Goal: Communication & Community: Answer question/provide support

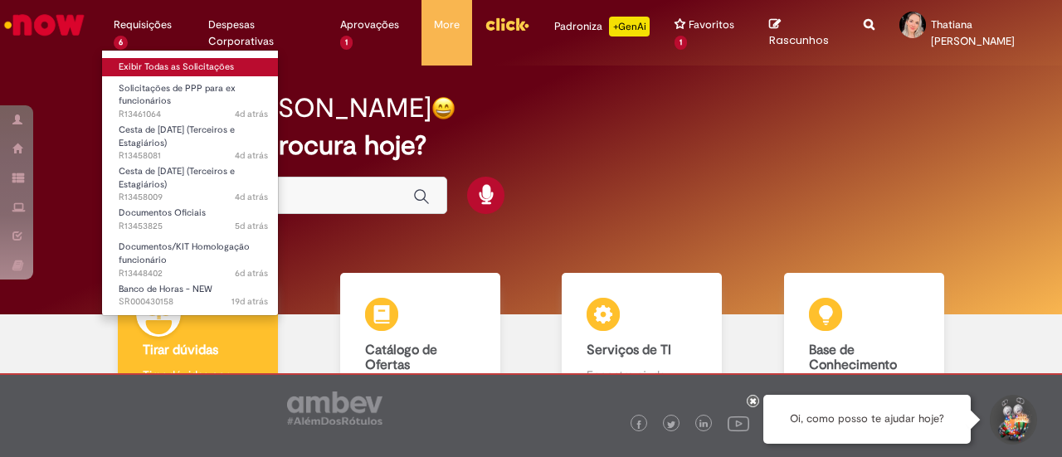
click at [143, 67] on link "Exibir Todas as Solicitações" at bounding box center [193, 67] width 183 height 18
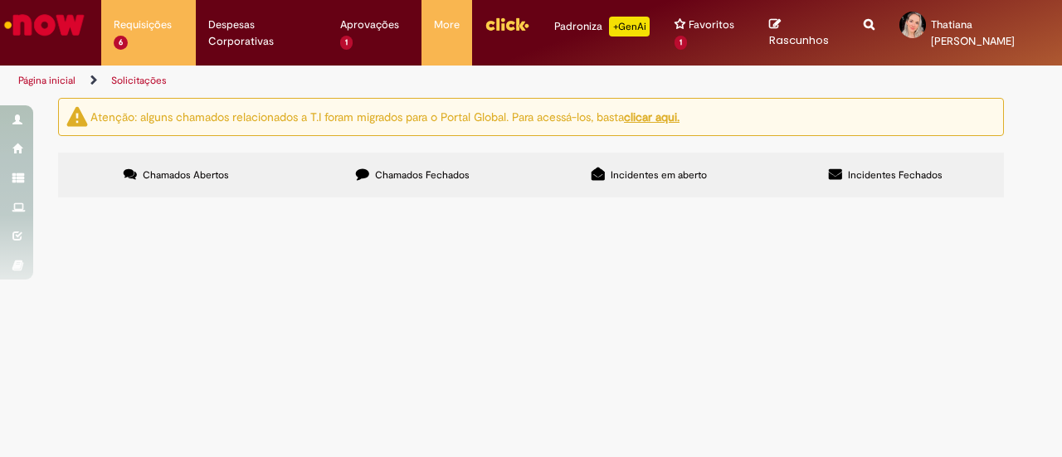
scroll to position [181, 0]
click at [0, 0] on span "Boa tarde! Segue anexo documento que o CREA deixou na unidade CIT RJ. att" at bounding box center [0, 0] width 0 height 0
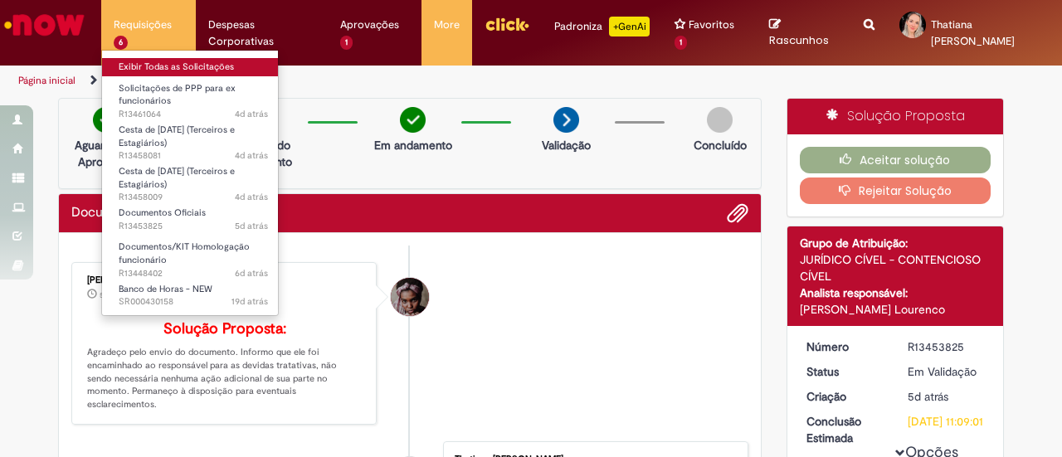
click at [141, 68] on link "Exibir Todas as Solicitações" at bounding box center [193, 67] width 183 height 18
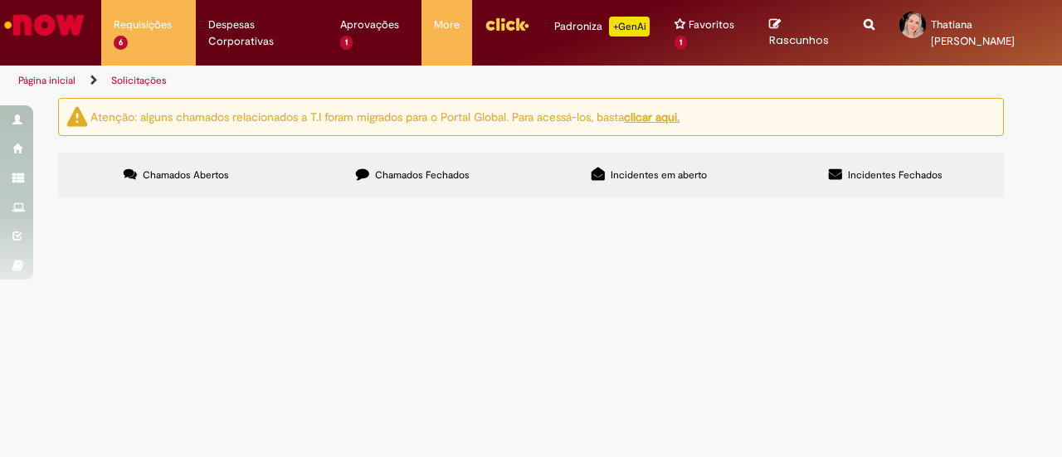
scroll to position [181, 0]
click at [0, 0] on span "Boa tarde! Solicito a compra de beneficios natalinos para os estagiários do CIT…" at bounding box center [0, 0] width 0 height 0
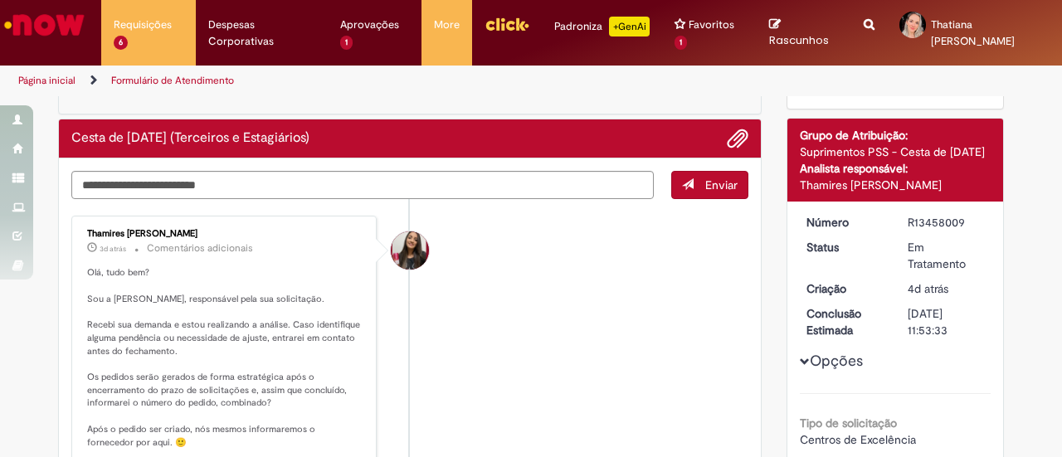
scroll to position [12, 0]
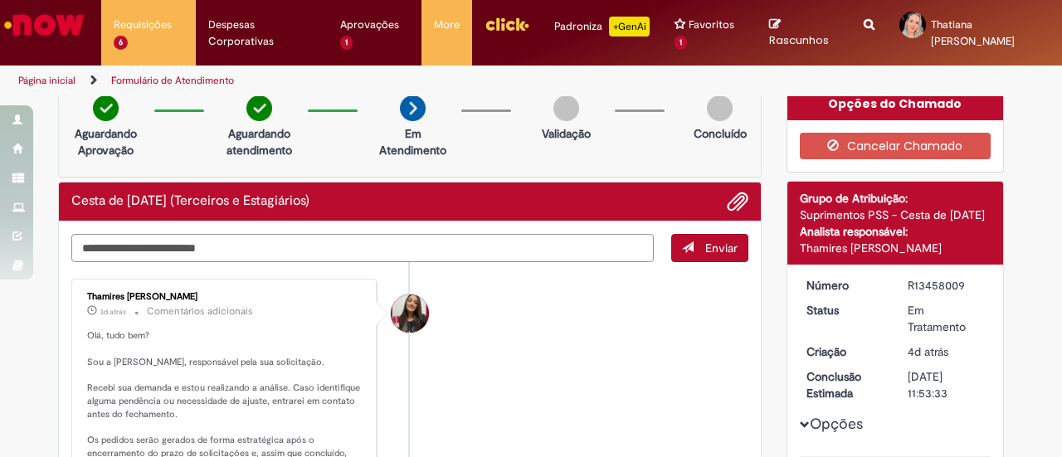
click at [277, 251] on textarea "Digite sua mensagem aqui..." at bounding box center [362, 247] width 582 height 27
type textarea "**********"
click at [710, 248] on span "Enviar" at bounding box center [721, 248] width 32 height 15
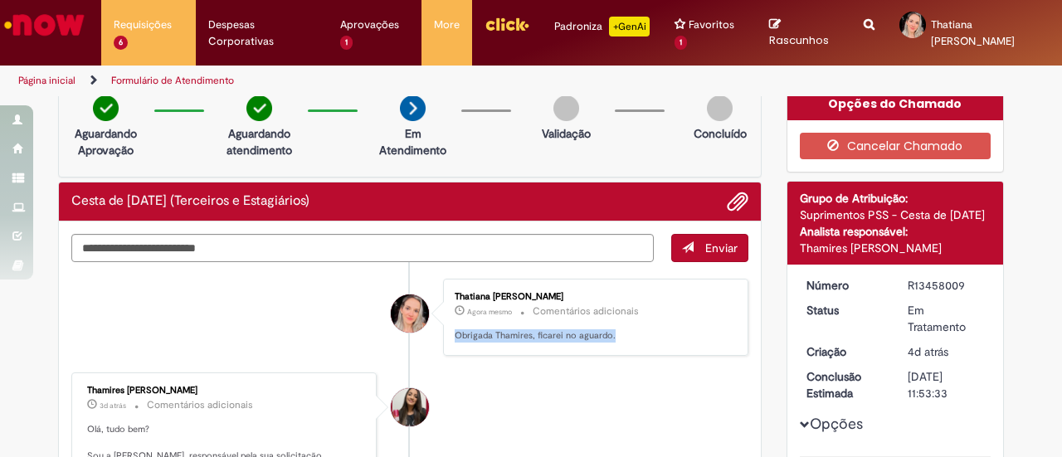
drag, startPoint x: 607, startPoint y: 332, endPoint x: 448, endPoint y: 338, distance: 159.4
click at [455, 338] on p "Obrigada Thamires, ficarei no aguardo." at bounding box center [593, 335] width 276 height 13
copy p "Obrigada Thamires, ficarei no aguardo."
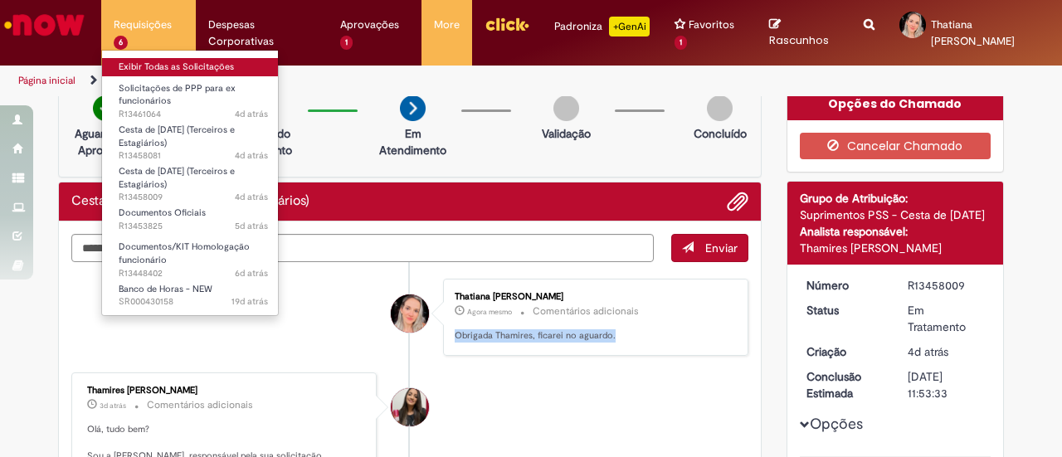
click at [149, 61] on link "Exibir Todas as Solicitações" at bounding box center [193, 67] width 183 height 18
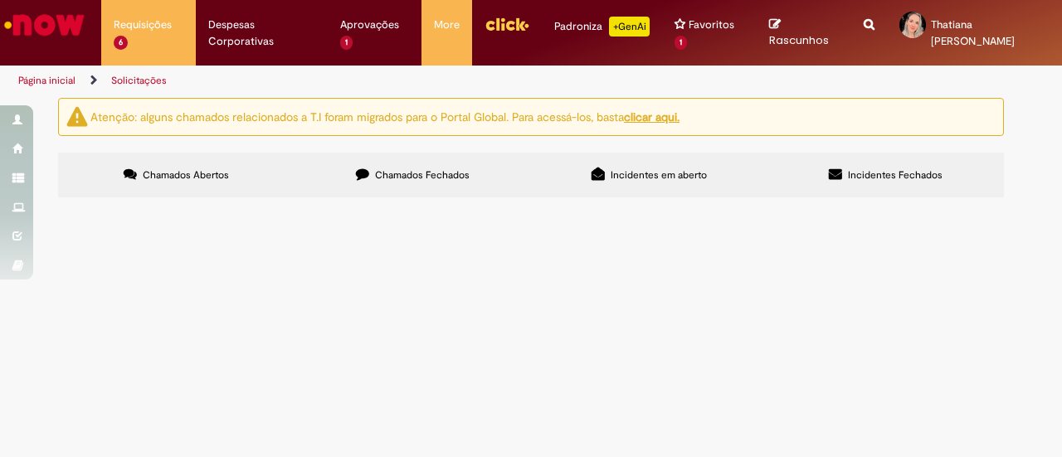
scroll to position [181, 0]
click at [0, 0] on span "Boa tarde, solicito a compra de beneficios natalinos para os terceiros do CIT R…" at bounding box center [0, 0] width 0 height 0
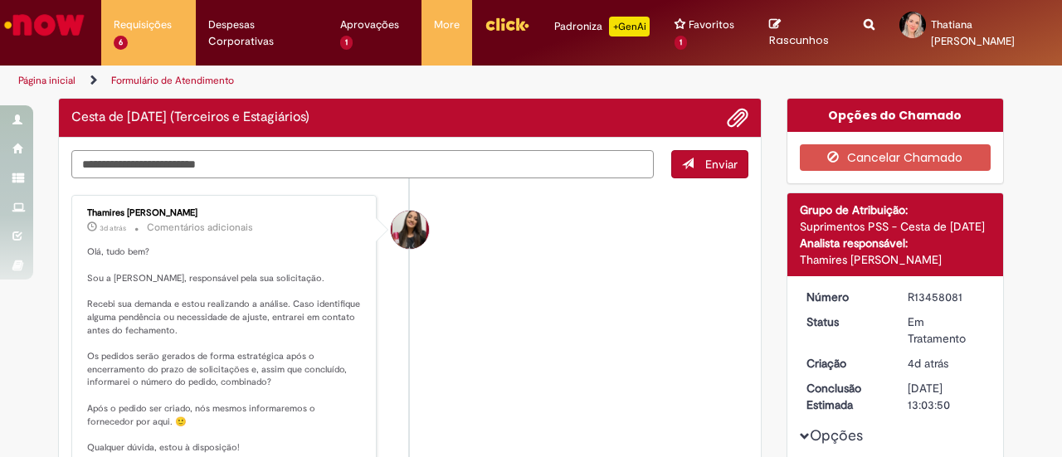
click at [227, 170] on textarea "Digite sua mensagem aqui..." at bounding box center [362, 163] width 582 height 27
paste textarea "**********"
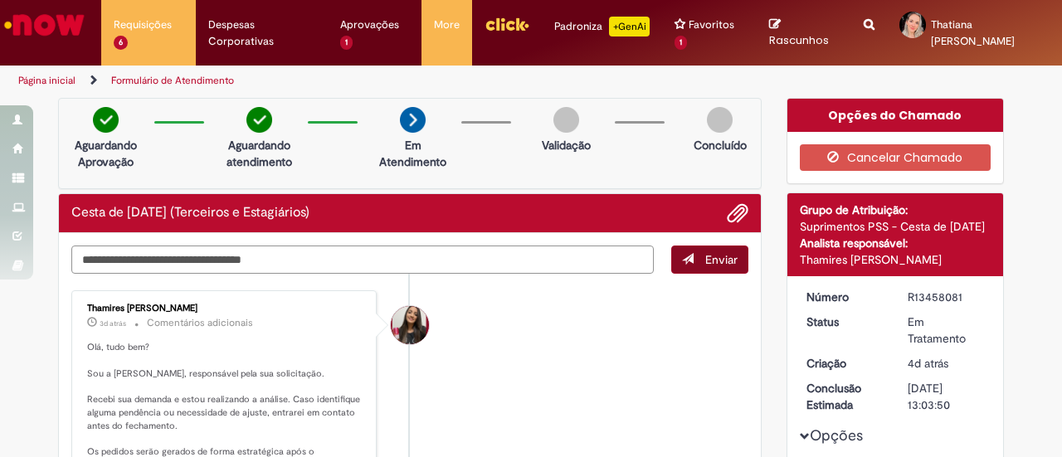
type textarea "**********"
click at [695, 258] on button "Enviar" at bounding box center [709, 260] width 77 height 28
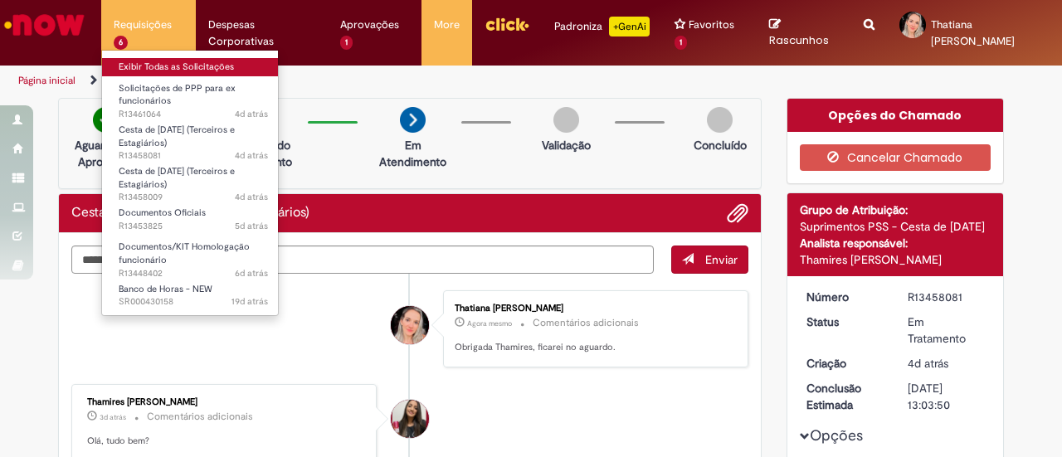
click at [166, 64] on link "Exibir Todas as Solicitações" at bounding box center [193, 67] width 183 height 18
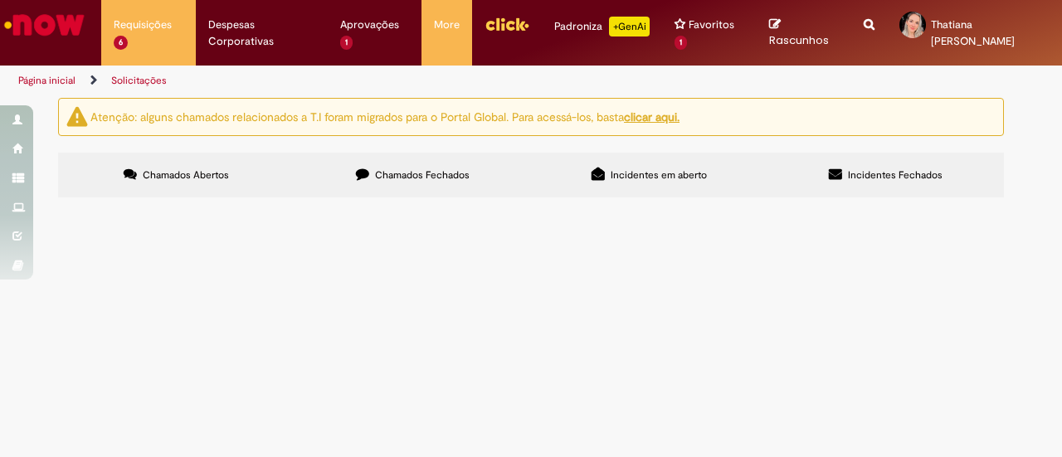
scroll to position [166, 0]
click at [0, 0] on span "Estamos com um processo/ audiência para dia [DATE] do ex funcionário [PERSON_NA…" at bounding box center [0, 0] width 0 height 0
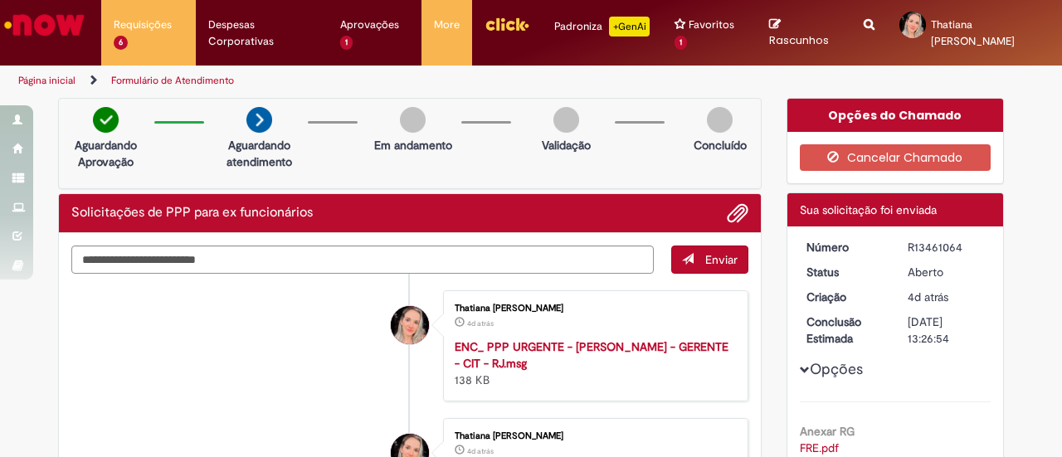
drag, startPoint x: 960, startPoint y: 321, endPoint x: 903, endPoint y: 322, distance: 57.2
click at [908, 322] on div "[DATE] 13:26:54" at bounding box center [946, 330] width 77 height 33
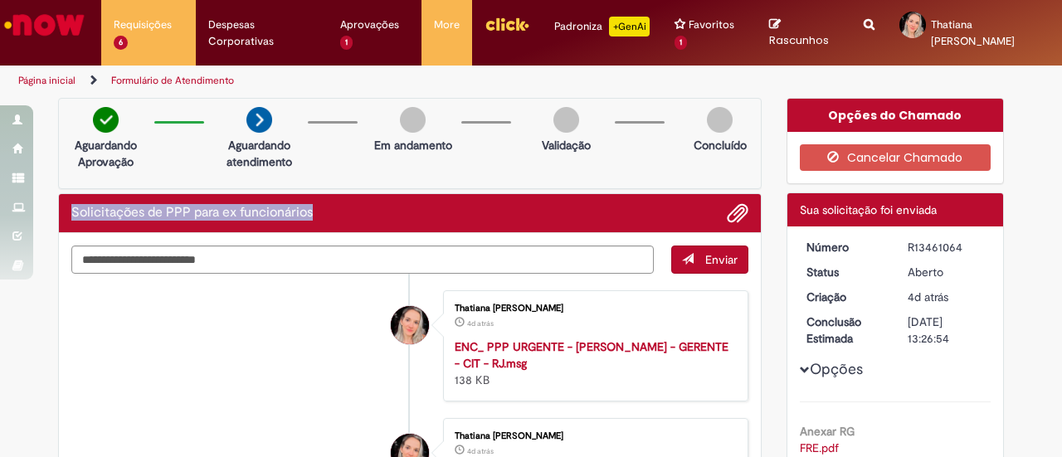
drag, startPoint x: 325, startPoint y: 211, endPoint x: 65, endPoint y: 202, distance: 260.7
click at [71, 202] on div "Solicitações de PPP para ex funcionários" at bounding box center [409, 213] width 677 height 22
copy h2 "Solicitações de PPP para ex funcionários"
drag, startPoint x: 959, startPoint y: 245, endPoint x: 896, endPoint y: 249, distance: 63.2
click at [896, 249] on dd "R13461064" at bounding box center [946, 247] width 102 height 17
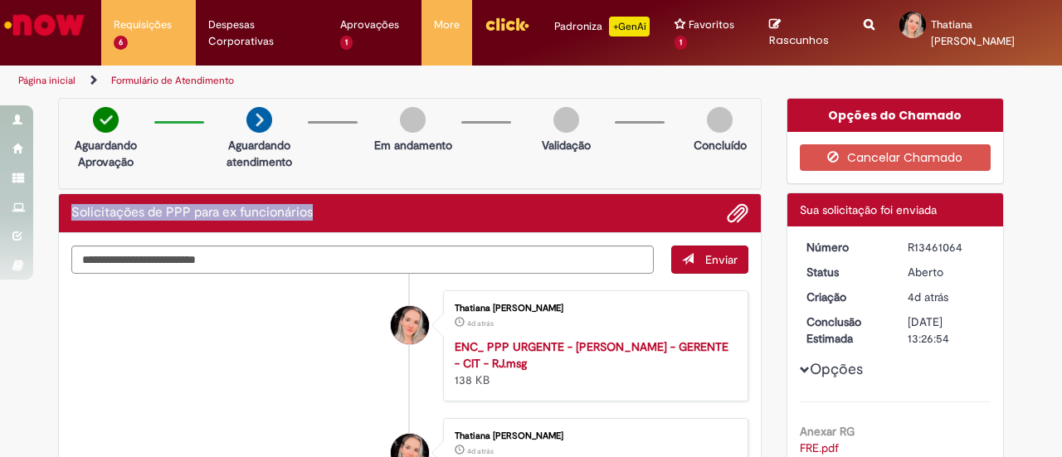
copy div "R13461064"
drag, startPoint x: 60, startPoint y: 212, endPoint x: 311, endPoint y: 209, distance: 251.4
click at [311, 209] on div "Solicitações de PPP para ex funcionários" at bounding box center [410, 213] width 702 height 39
copy h2 "Solicitações de PPP para ex funcionários"
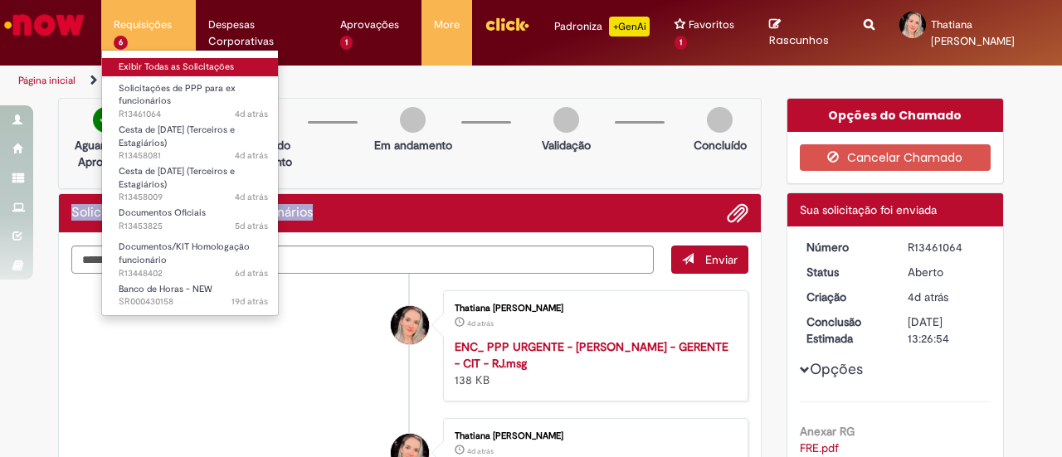
click at [165, 62] on link "Exibir Todas as Solicitações" at bounding box center [193, 67] width 183 height 18
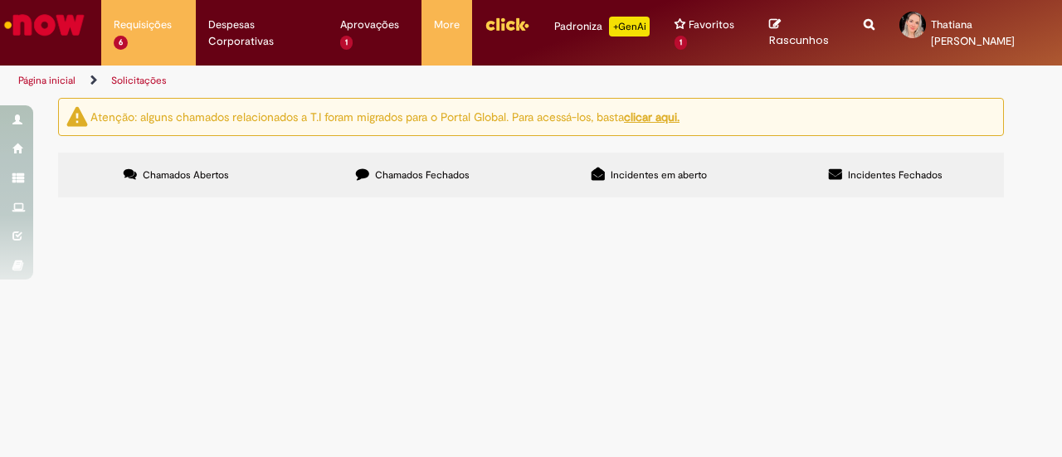
scroll to position [181, 0]
